Goal: Task Accomplishment & Management: Manage account settings

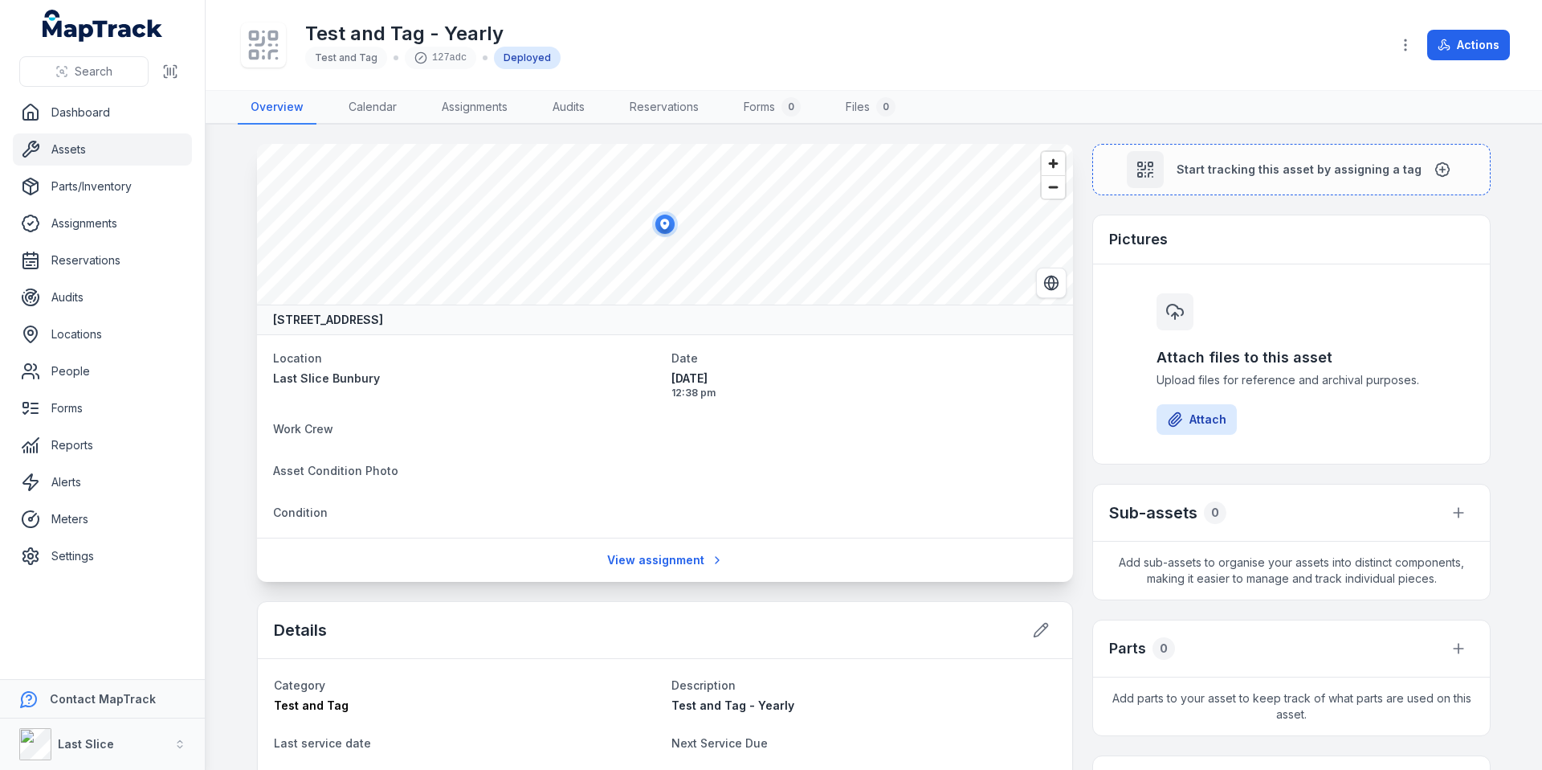
click at [84, 156] on link "Assets" at bounding box center [102, 149] width 179 height 32
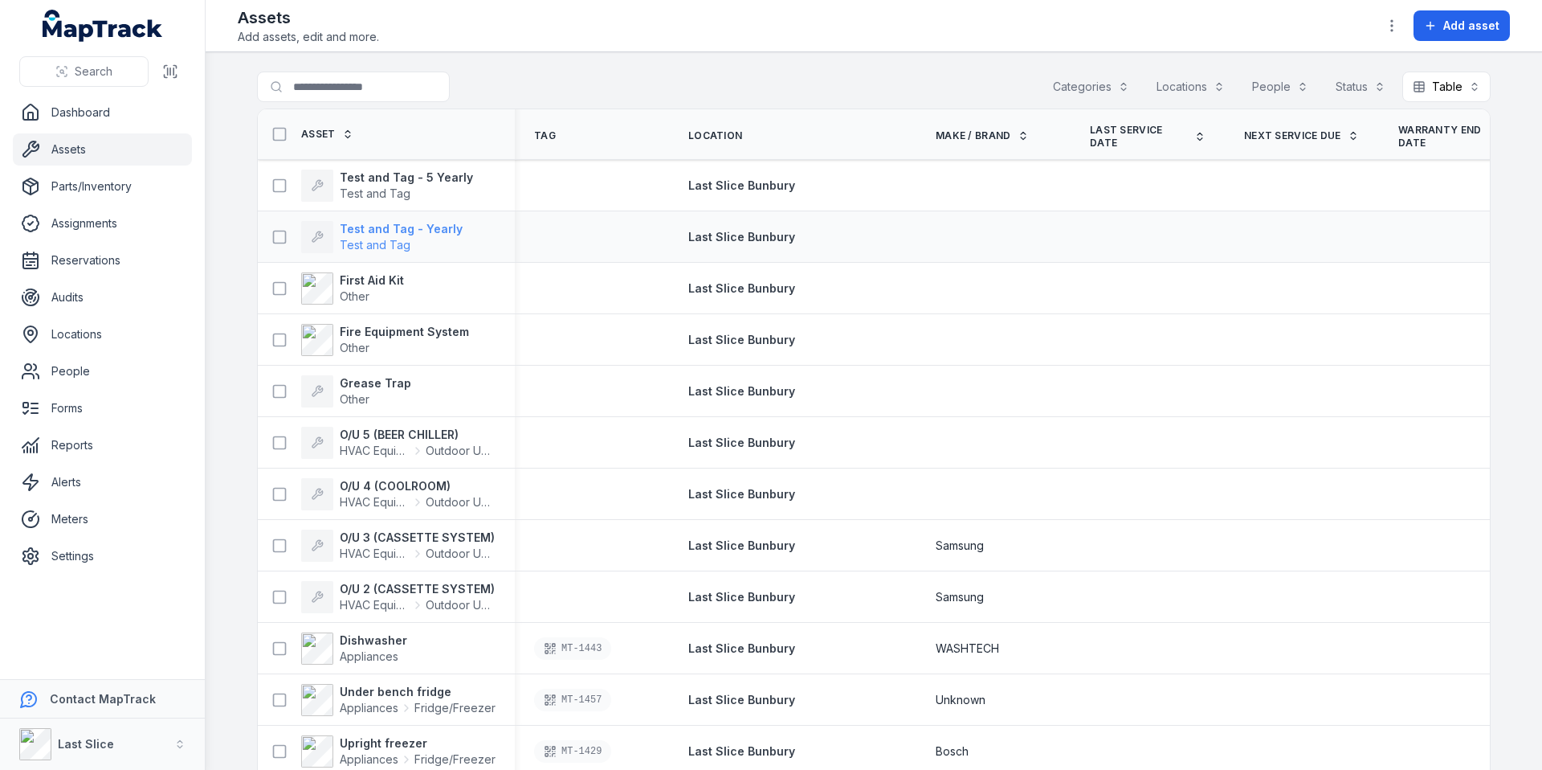
click at [399, 230] on strong "Test and Tag - Yearly" at bounding box center [401, 229] width 123 height 16
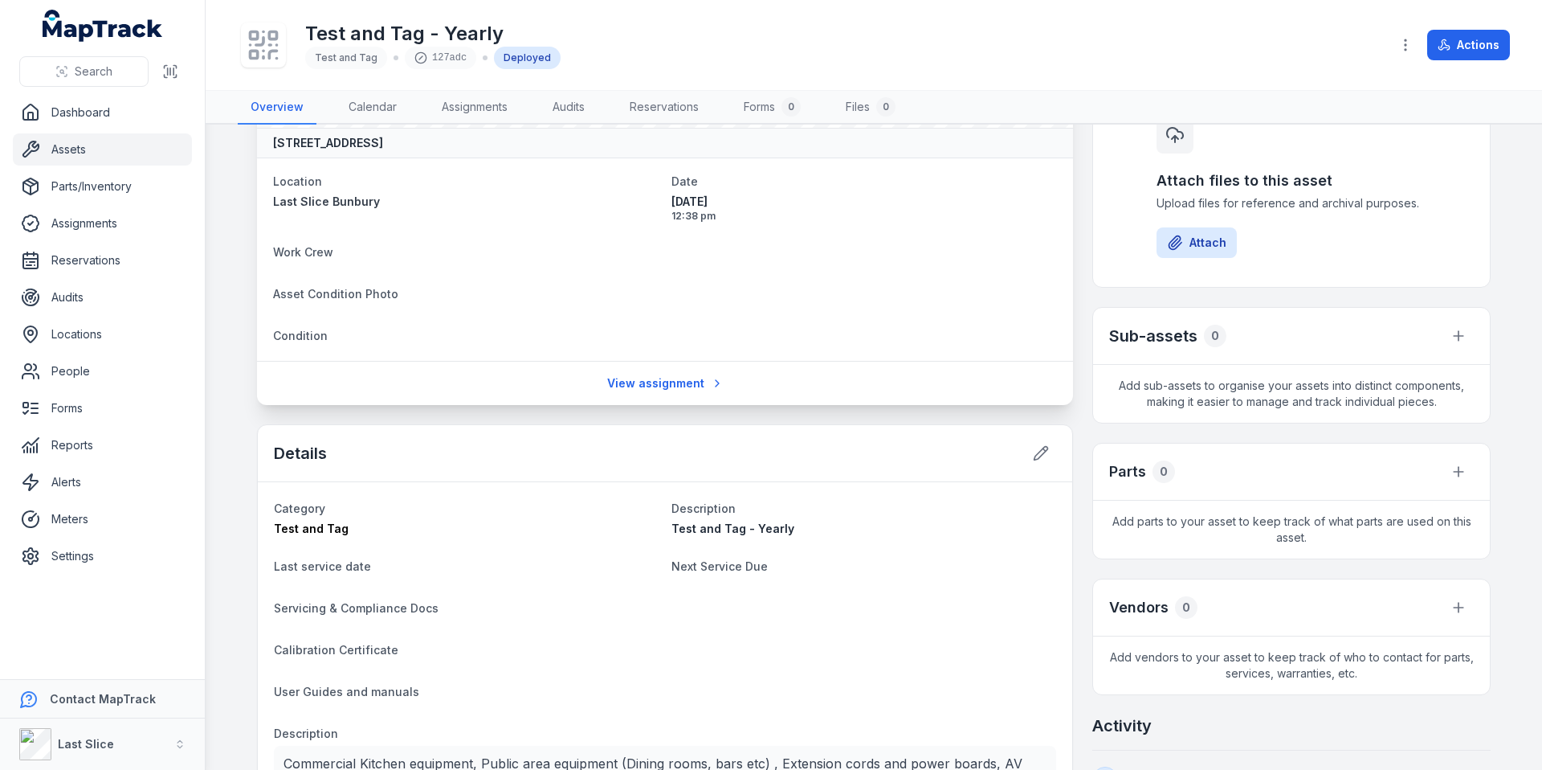
scroll to position [230, 0]
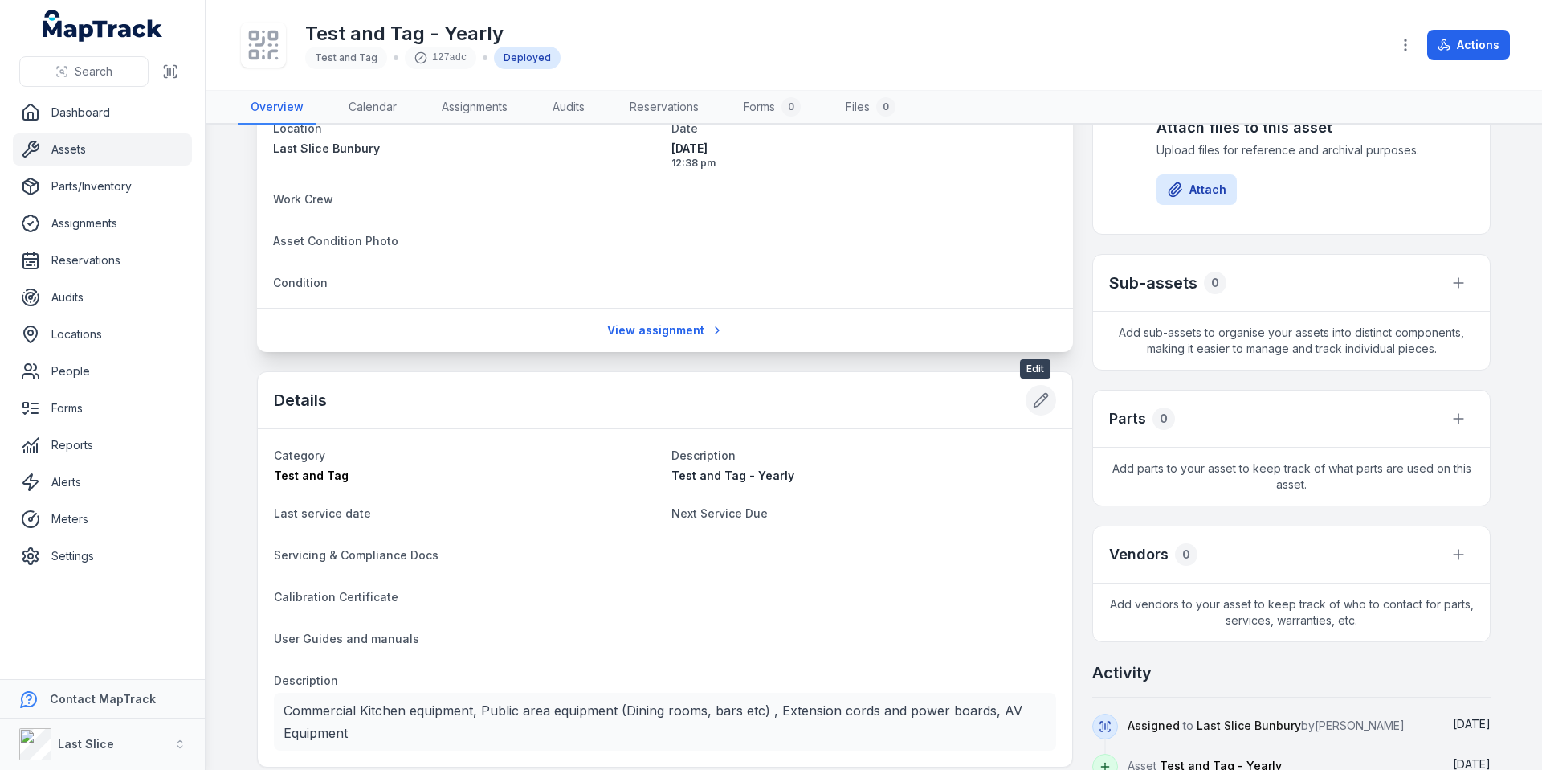
click at [1036, 398] on icon at bounding box center [1041, 400] width 16 height 16
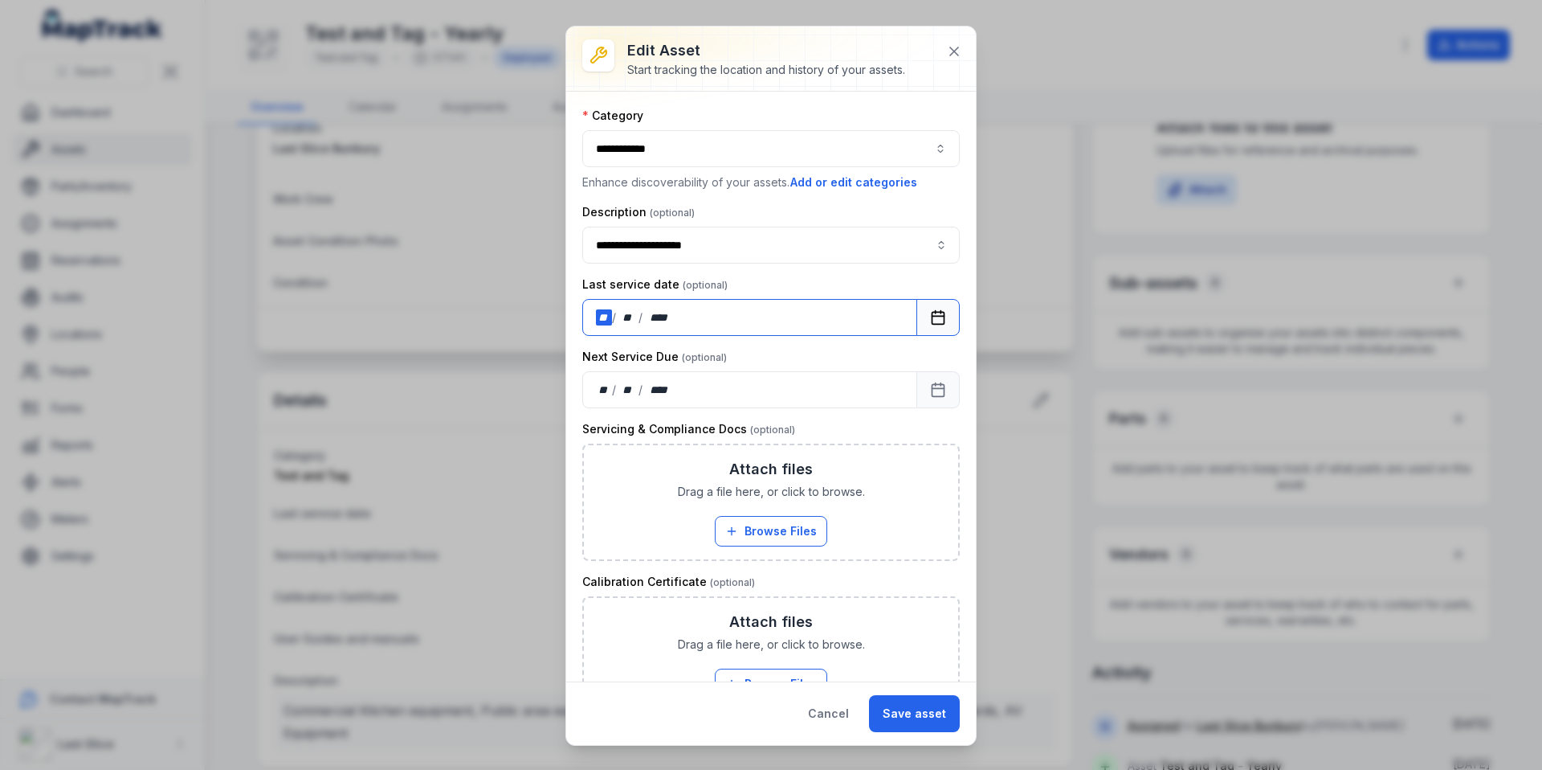
click at [599, 319] on div "**" at bounding box center [604, 317] width 16 height 16
click at [612, 394] on div "/" at bounding box center [615, 390] width 6 height 16
click at [933, 396] on rect "Calendar" at bounding box center [939, 390] width 12 height 12
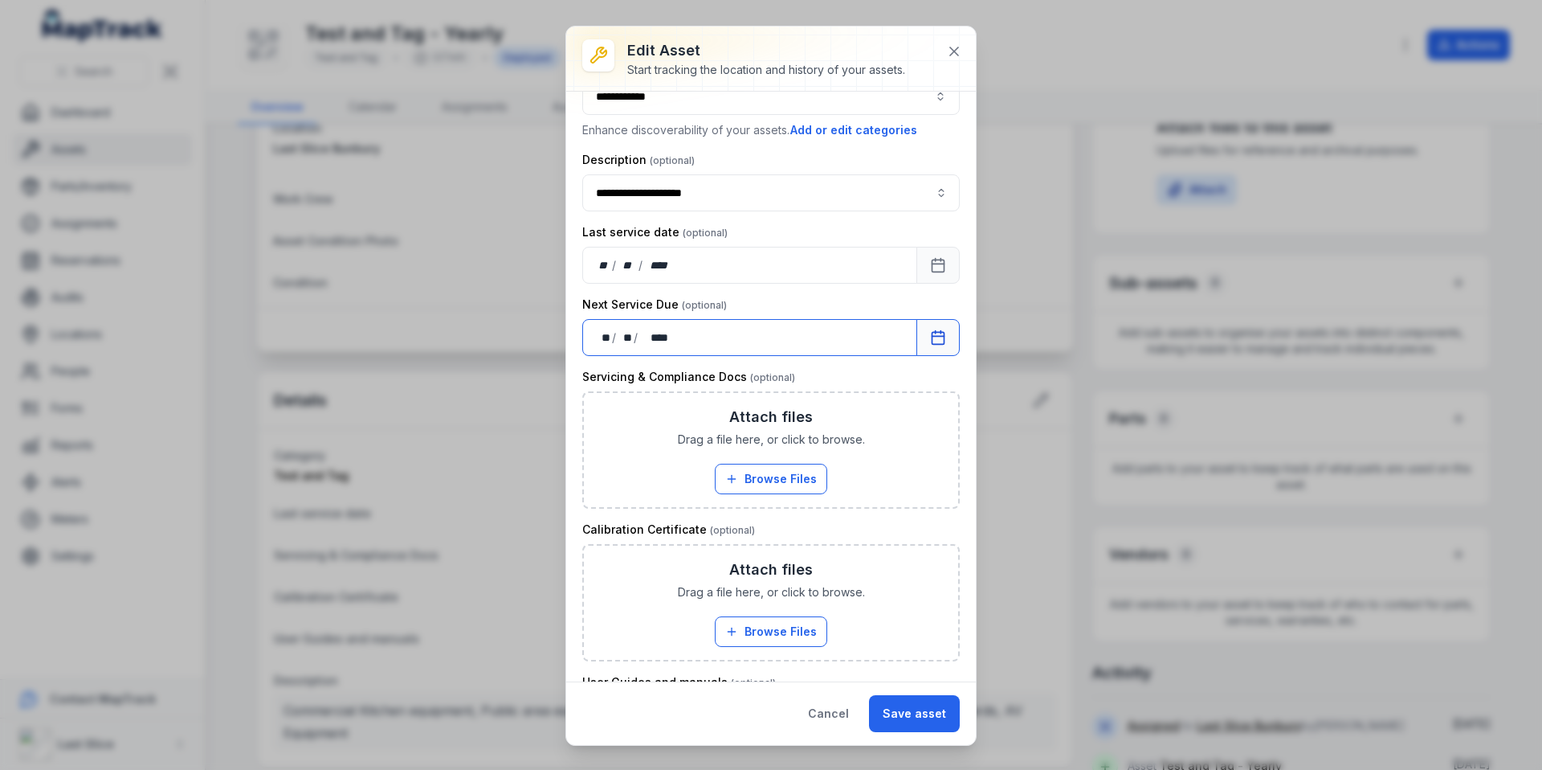
scroll to position [71, 0]
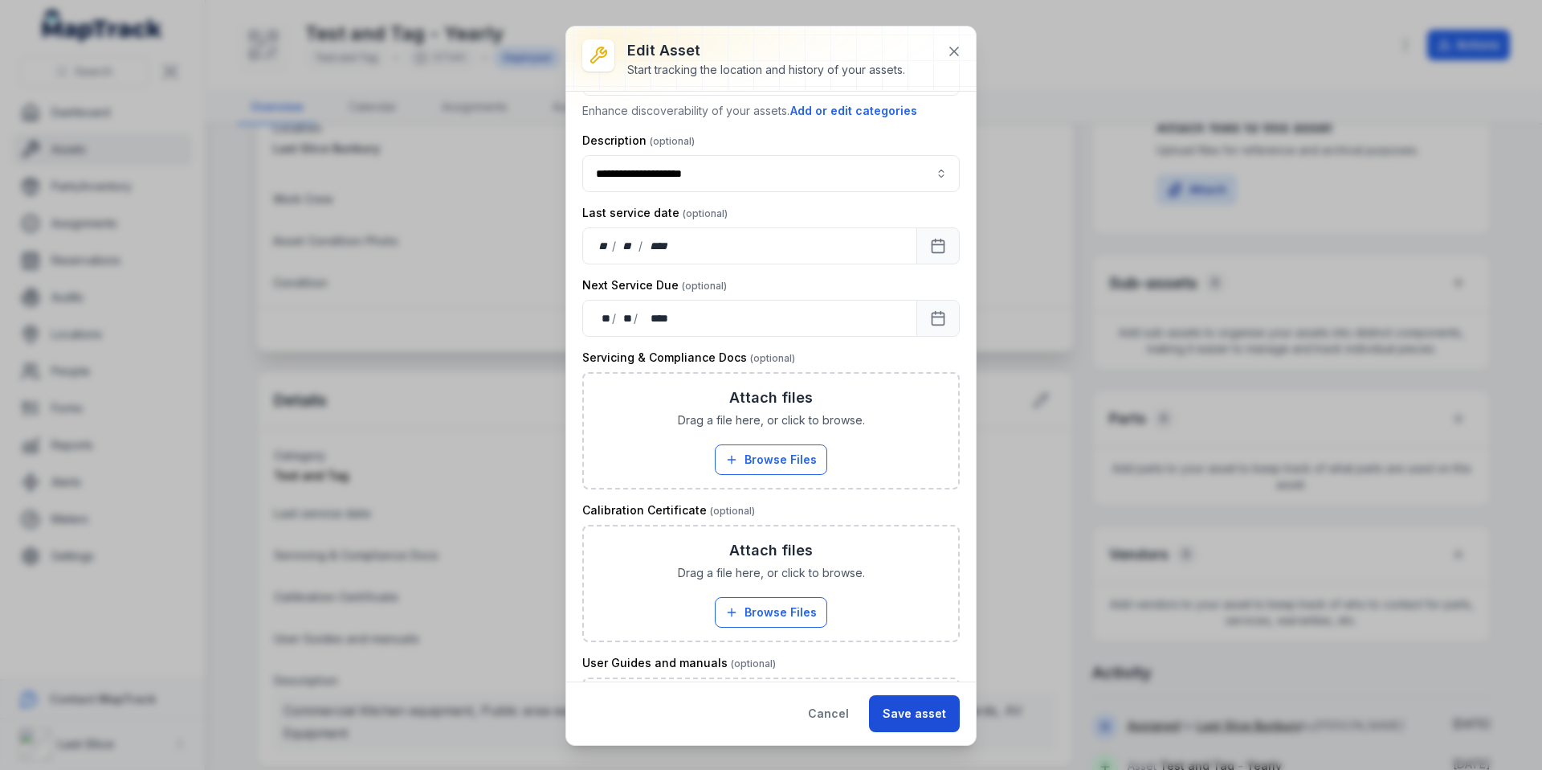
click at [905, 705] on button "Save asset" at bounding box center [914, 713] width 91 height 37
